Goal: Task Accomplishment & Management: Manage account settings

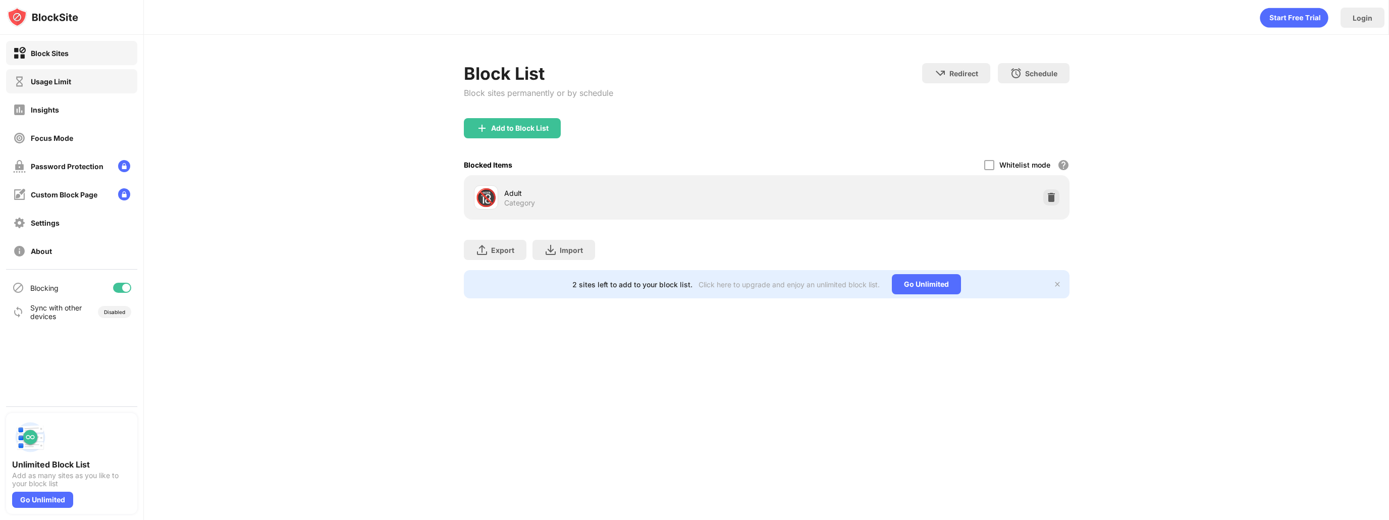
drag, startPoint x: 91, startPoint y: 79, endPoint x: 108, endPoint y: 77, distance: 16.8
click at [91, 78] on div "Usage Limit" at bounding box center [71, 81] width 131 height 24
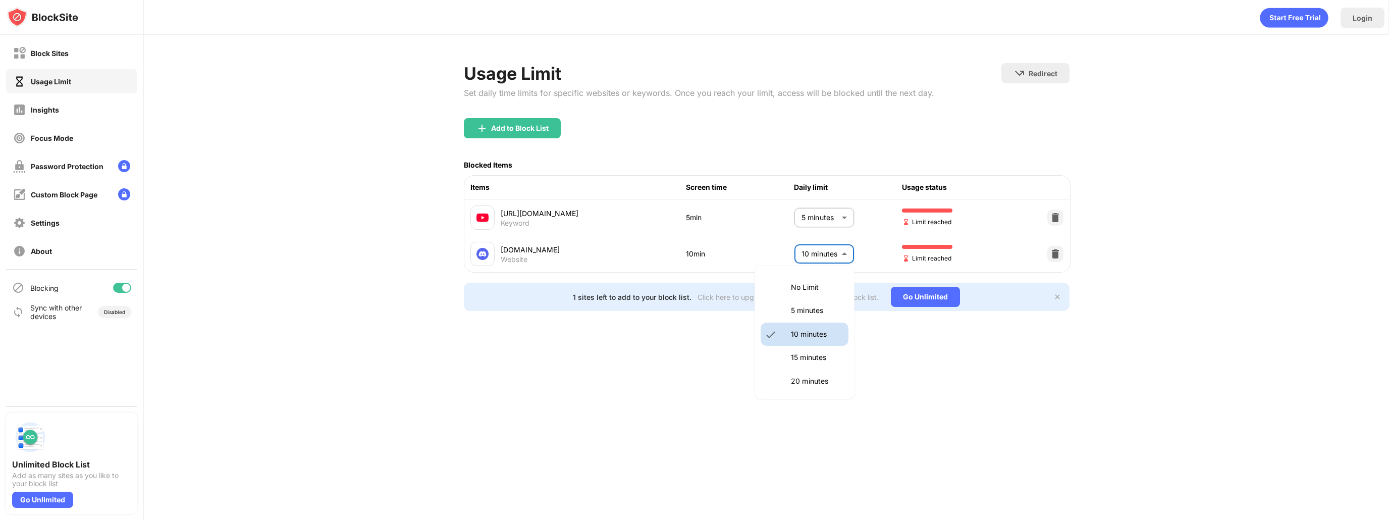
click at [805, 253] on body "Block Sites Usage Limit Insights Focus Mode Password Protection Custom Block Pa…" at bounding box center [694, 260] width 1389 height 520
click at [817, 321] on li "5 minutes" at bounding box center [805, 310] width 88 height 23
type input "*"
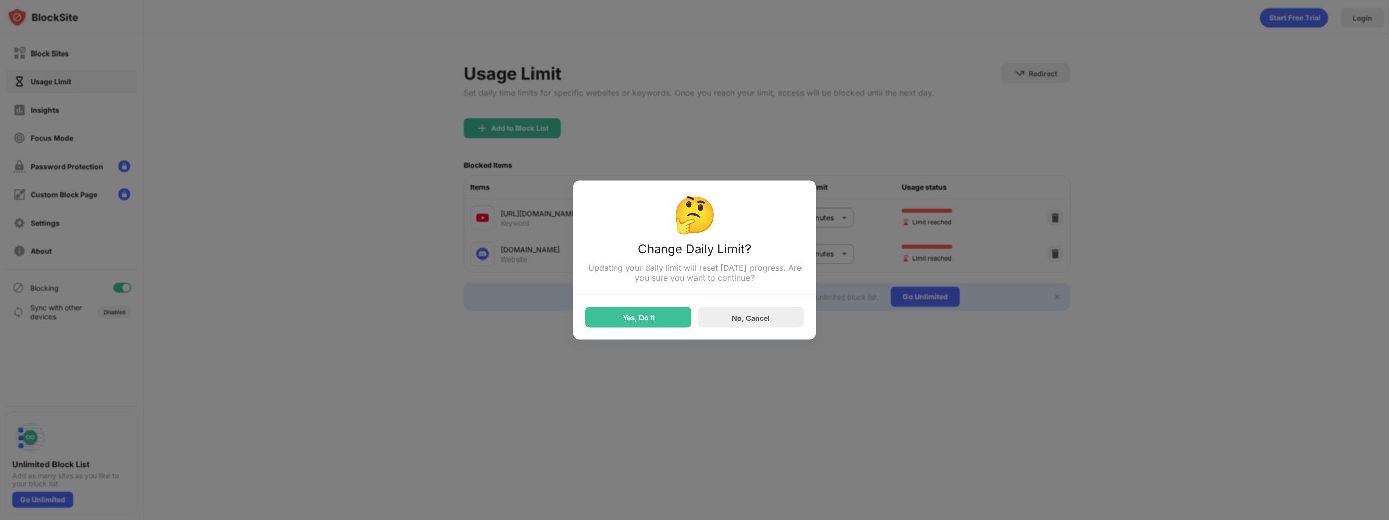
click at [632, 321] on div "Yes, Do It" at bounding box center [639, 317] width 32 height 8
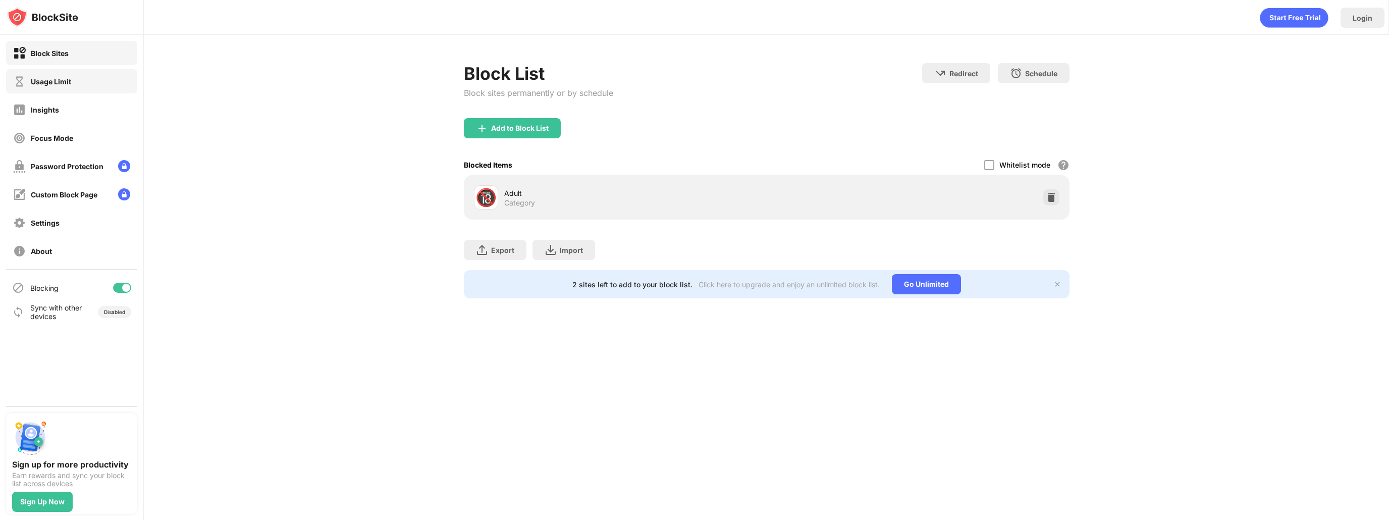
click at [65, 91] on div "Usage Limit" at bounding box center [71, 81] width 131 height 24
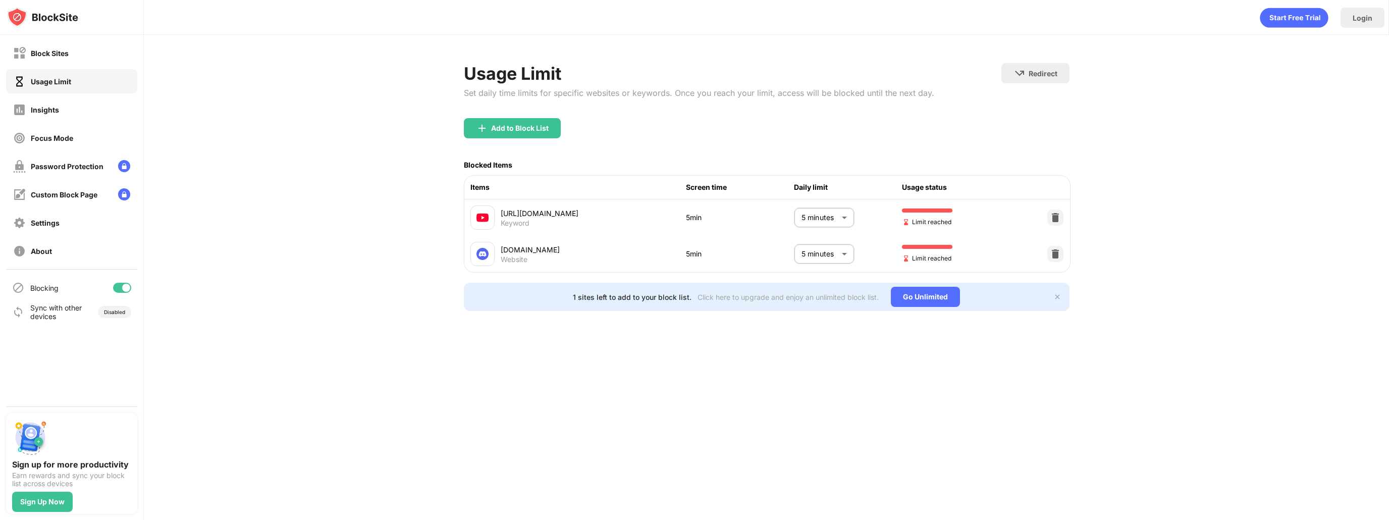
click at [814, 262] on body "Block Sites Usage Limit Insights Focus Mode Password Protection Custom Block Pa…" at bounding box center [694, 260] width 1389 height 520
click at [819, 337] on p "10 minutes" at bounding box center [816, 334] width 51 height 11
type input "**"
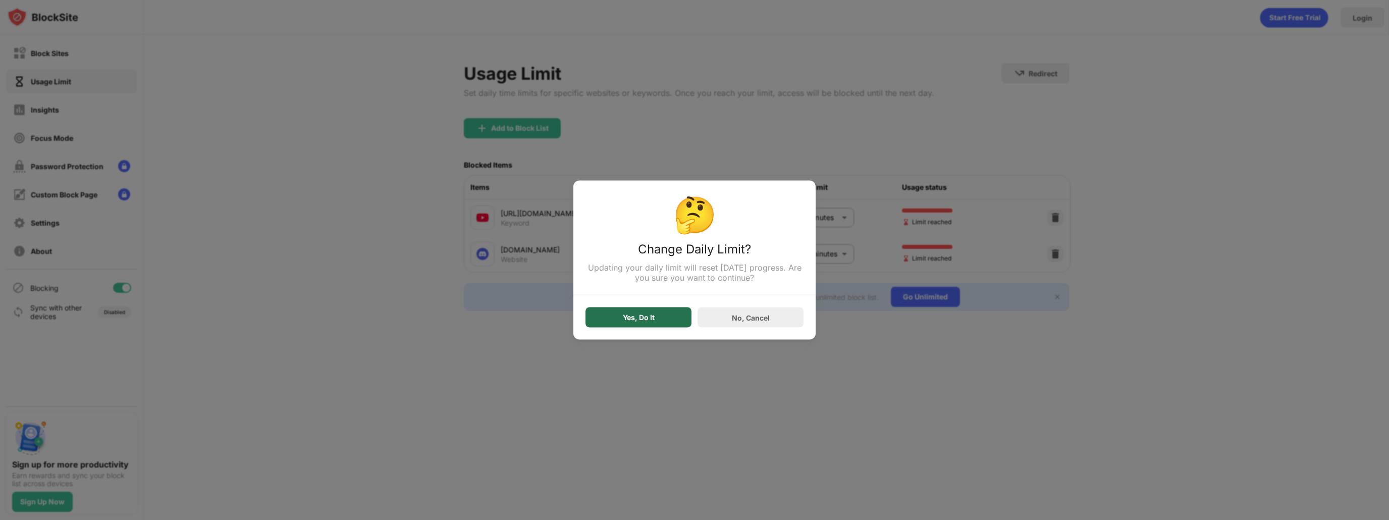
click at [674, 326] on div "Yes, Do It" at bounding box center [639, 317] width 106 height 20
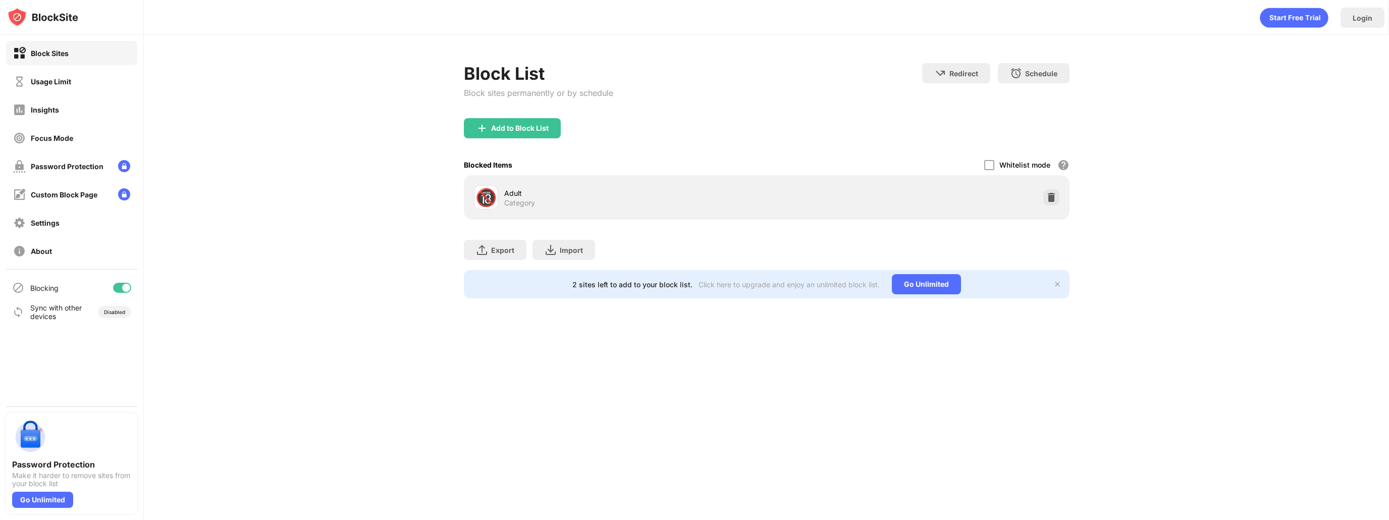
click at [45, 96] on div "Block Sites Usage Limit Insights Focus Mode Password Protection Custom Block Pa…" at bounding box center [71, 152] width 143 height 234
click at [55, 85] on div "Usage Limit" at bounding box center [42, 81] width 58 height 13
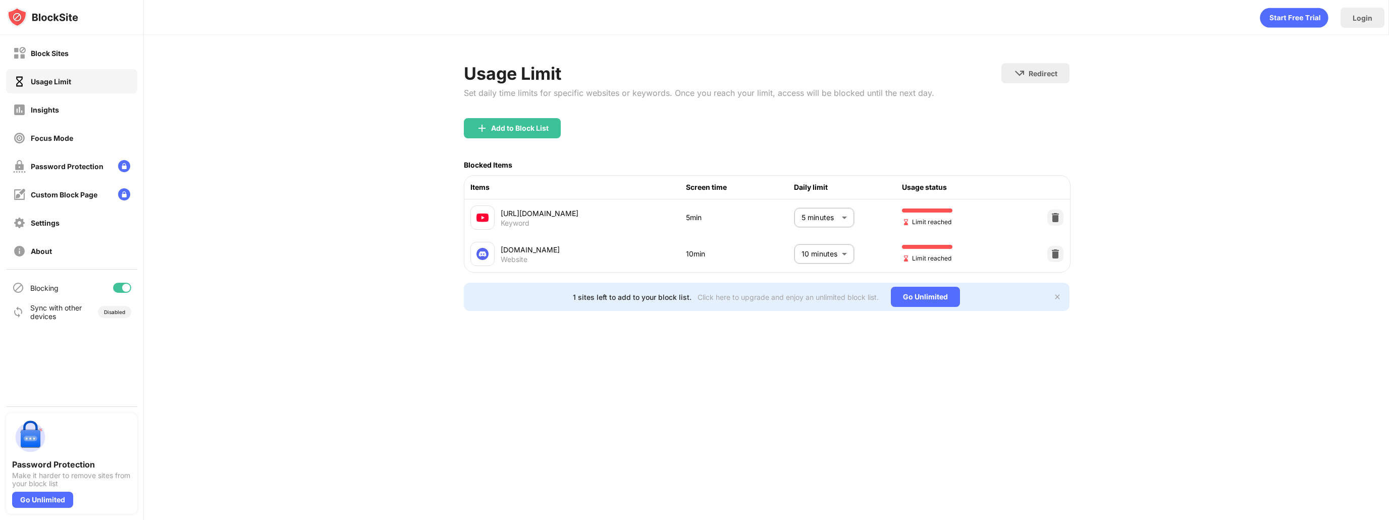
click at [828, 242] on body "Block Sites Usage Limit Insights Focus Mode Password Protection Custom Block Pa…" at bounding box center [694, 260] width 1389 height 520
click at [812, 310] on p "5 minutes" at bounding box center [816, 310] width 51 height 11
type input "*"
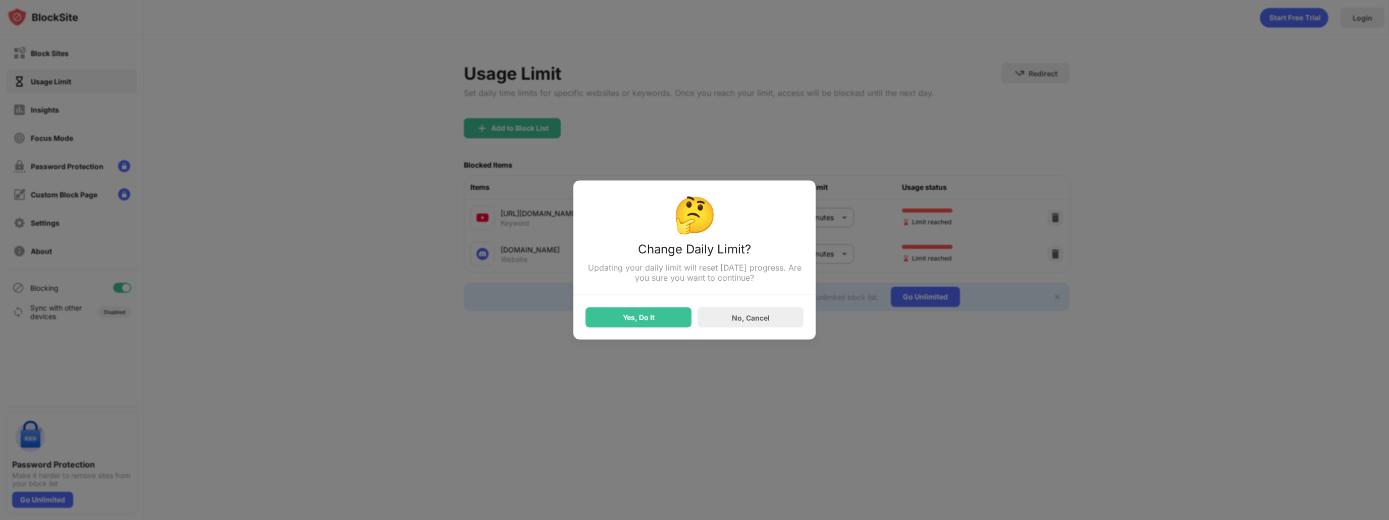
click at [632, 321] on div "Yes, Do It" at bounding box center [639, 317] width 32 height 8
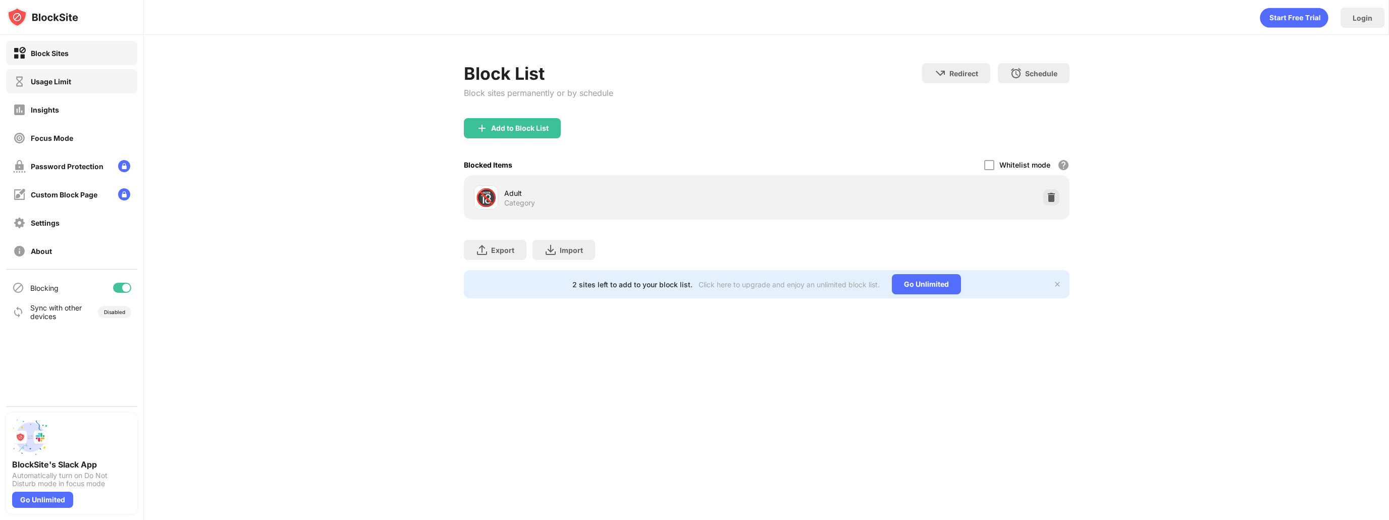
click at [71, 90] on div "Usage Limit" at bounding box center [71, 81] width 131 height 24
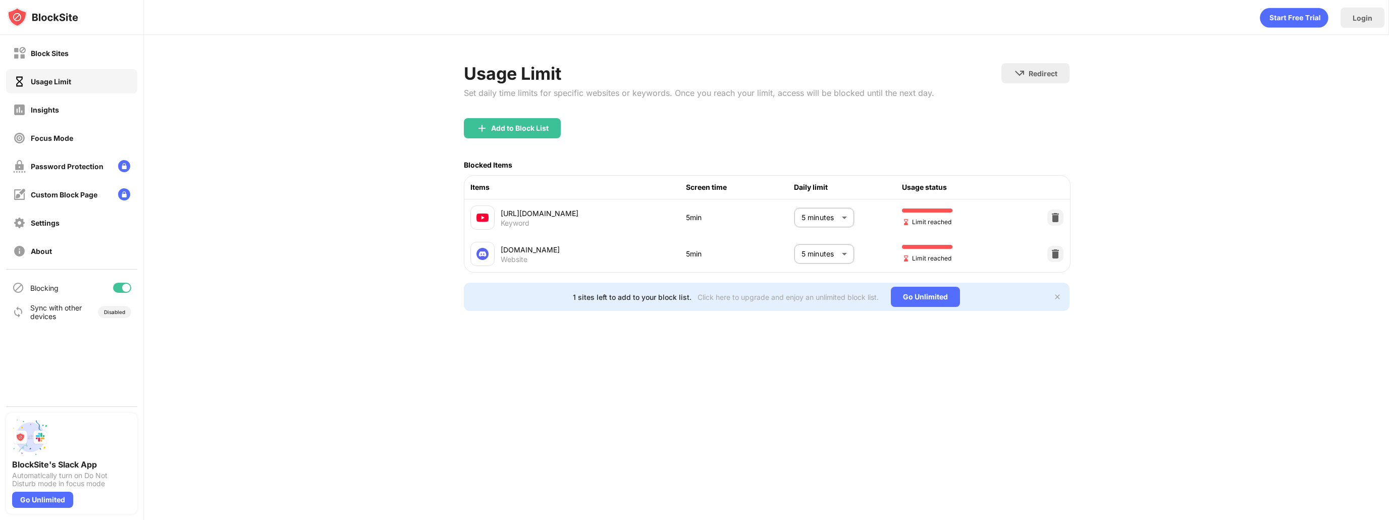
click at [844, 251] on body "Block Sites Usage Limit Insights Focus Mode Password Protection Custom Block Pa…" at bounding box center [694, 260] width 1389 height 520
click at [832, 327] on li "10 minutes" at bounding box center [805, 334] width 88 height 23
type input "**"
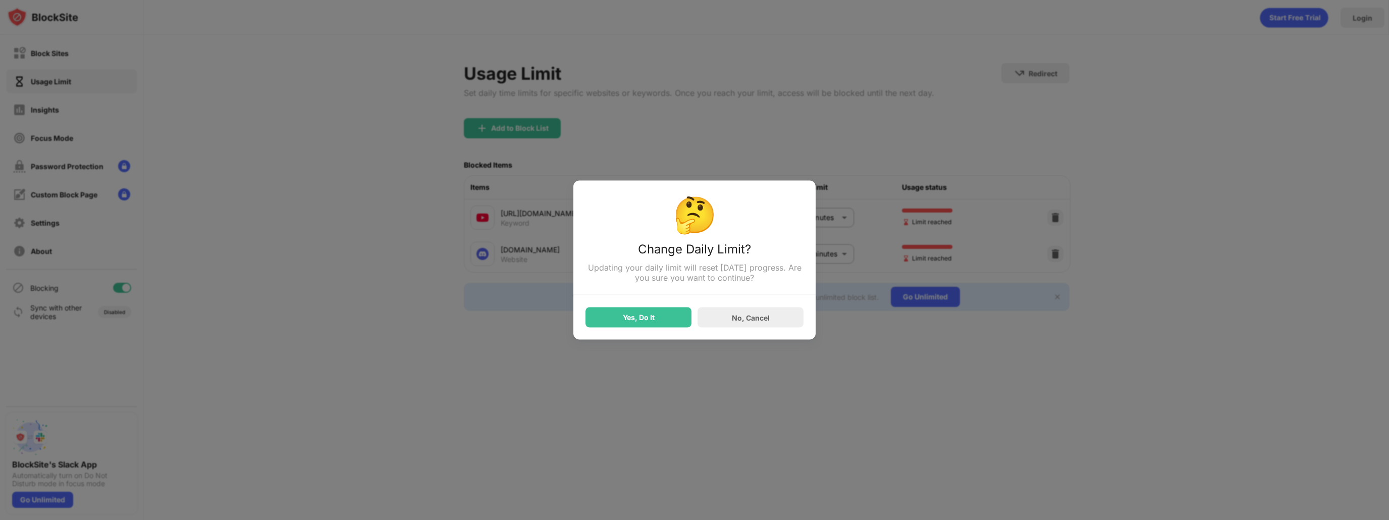
click at [684, 315] on div "Yes, Do It" at bounding box center [639, 317] width 106 height 20
